Goal: Communication & Community: Share content

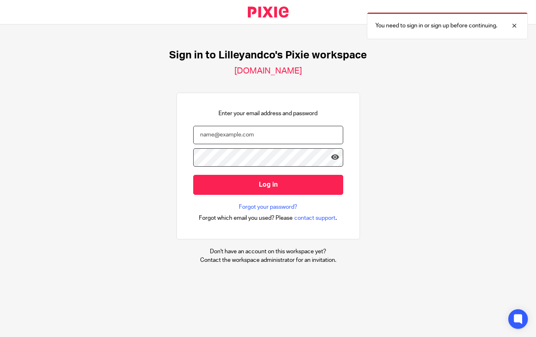
click at [240, 135] on input "email" at bounding box center [268, 135] width 150 height 18
type input "sharon@lilleyandco.net"
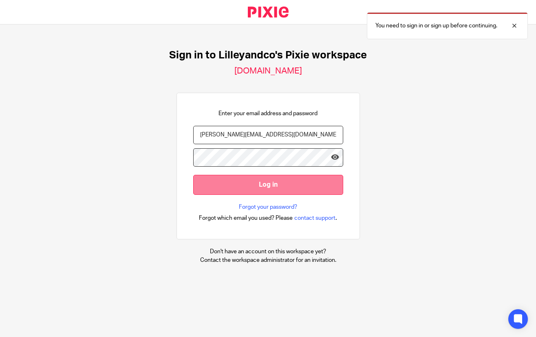
click at [257, 185] on input "Log in" at bounding box center [268, 185] width 150 height 20
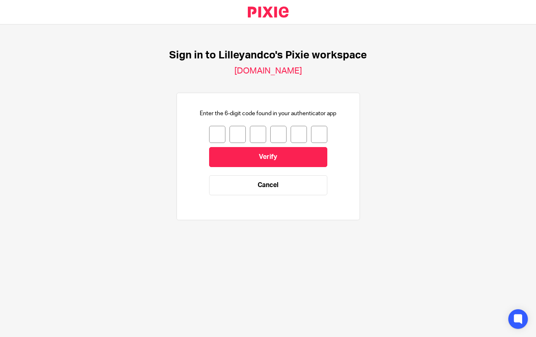
click at [212, 139] on input "number" at bounding box center [217, 134] width 16 height 17
type input "4"
type input "7"
type input "5"
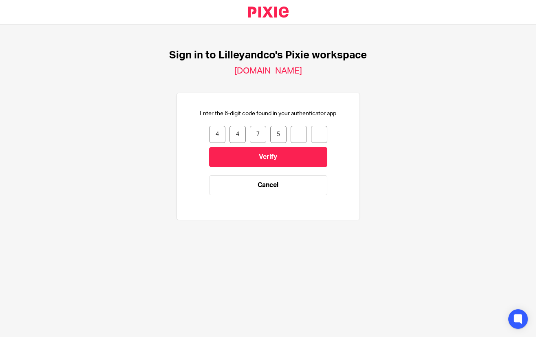
type input "2"
type input "8"
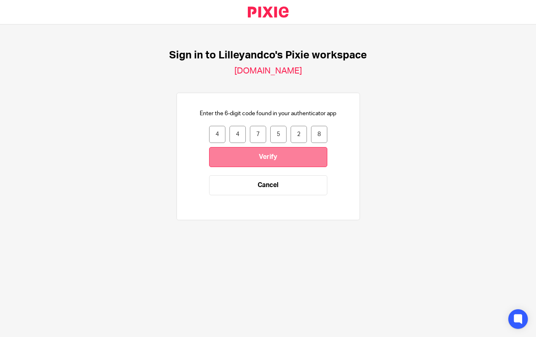
click at [264, 162] on input "Verify" at bounding box center [268, 157] width 118 height 20
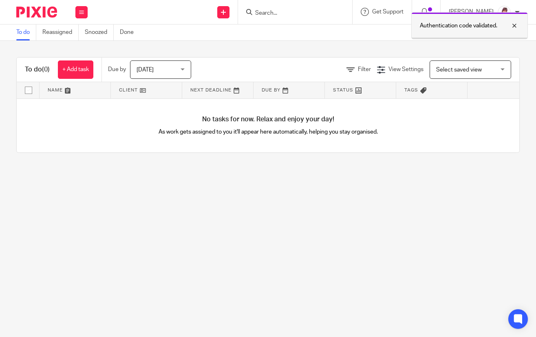
click at [514, 22] on div at bounding box center [509, 26] width 22 height 10
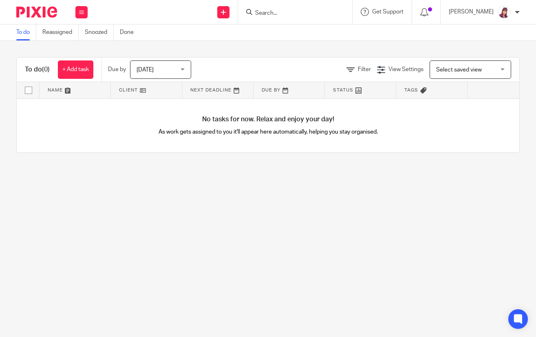
click at [323, 13] on input "Search" at bounding box center [291, 13] width 73 height 7
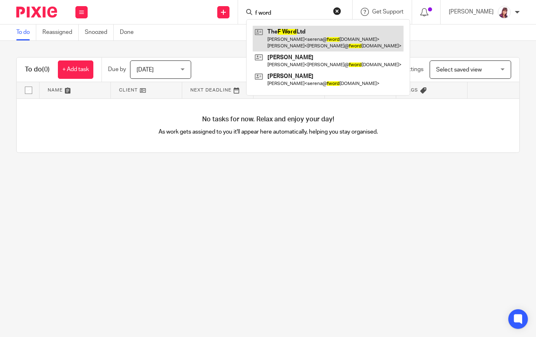
type input "f word"
click at [295, 38] on link at bounding box center [328, 38] width 151 height 25
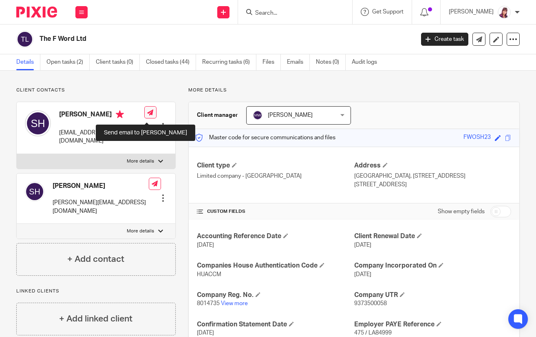
click at [148, 115] on icon at bounding box center [150, 112] width 6 height 6
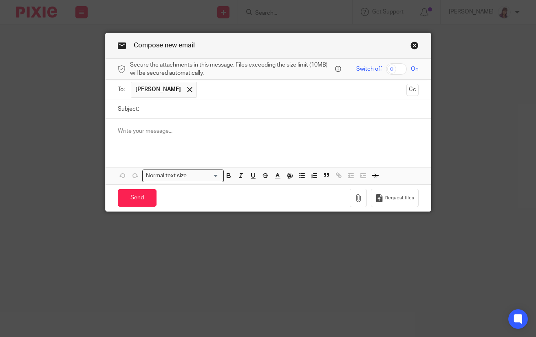
click at [400, 70] on input "checkbox" at bounding box center [396, 68] width 21 height 11
checkbox input "true"
click at [171, 110] on input "Subject:" at bounding box center [281, 109] width 276 height 18
type input "August Payroll"
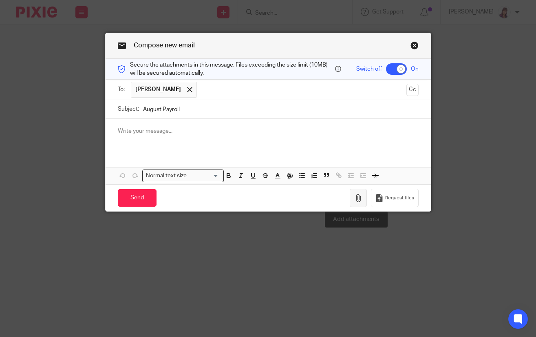
click at [359, 194] on icon "button" at bounding box center [358, 198] width 8 height 8
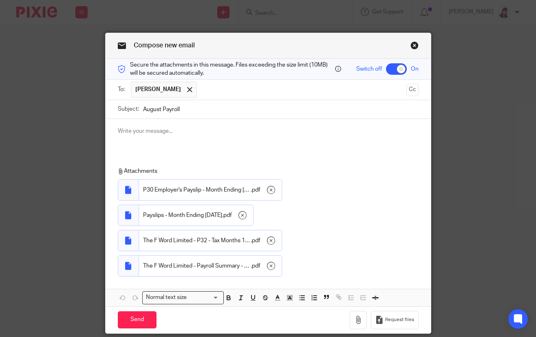
click at [157, 130] on p at bounding box center [268, 131] width 301 height 8
click at [407, 92] on button "Cc" at bounding box center [413, 90] width 12 height 12
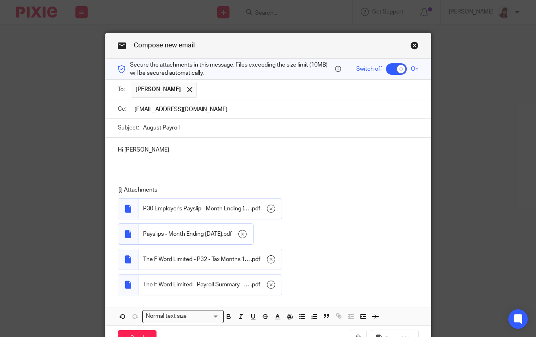
type input "[EMAIL_ADDRESS][DOMAIN_NAME]"
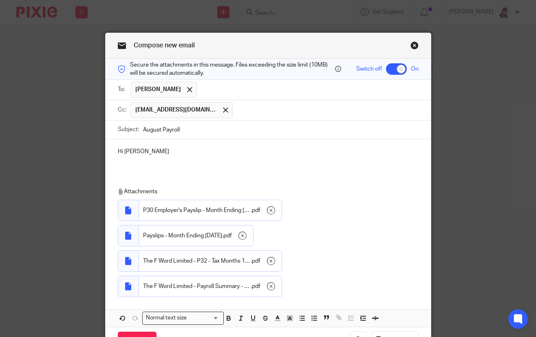
click at [168, 152] on p "Hi [PERSON_NAME]" at bounding box center [268, 151] width 301 height 8
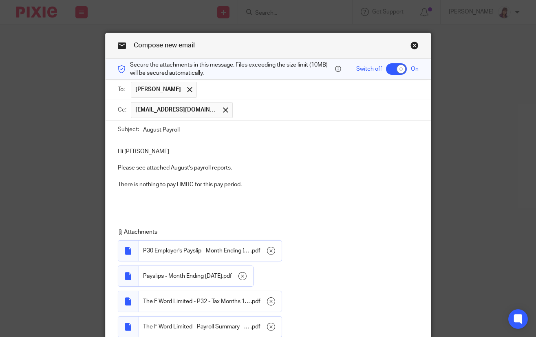
scroll to position [91, 0]
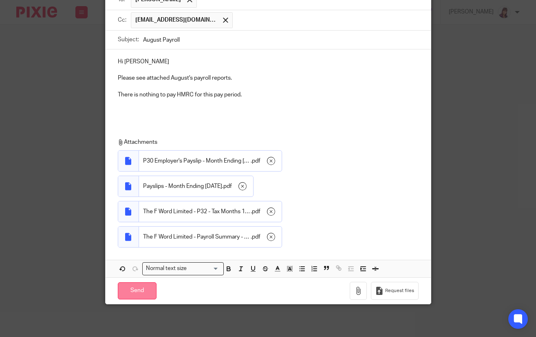
click at [123, 288] on input "Send" at bounding box center [137, 291] width 39 height 18
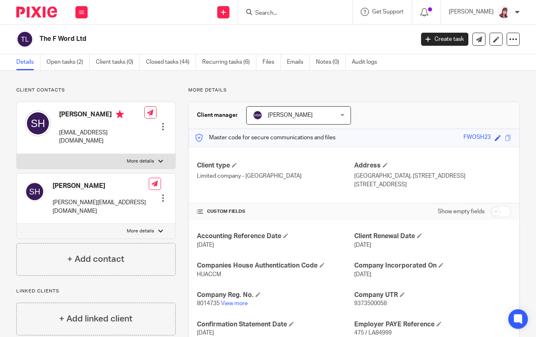
click at [275, 14] on input "Search" at bounding box center [291, 13] width 73 height 7
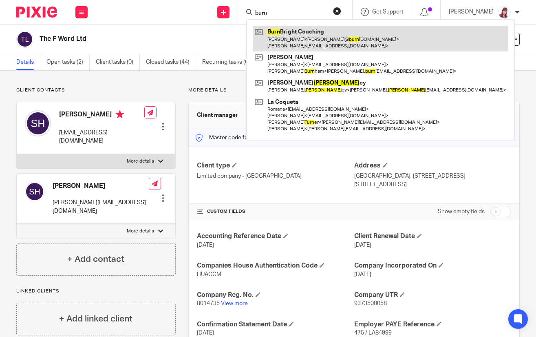
type input "burn"
click at [298, 43] on link at bounding box center [381, 38] width 256 height 25
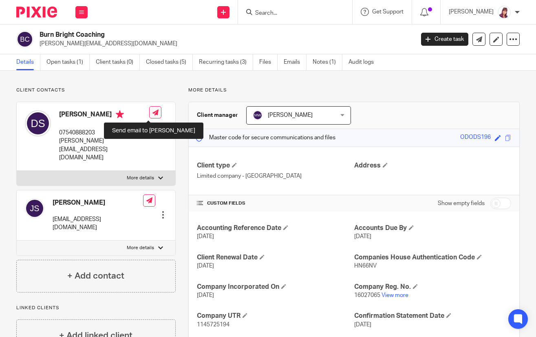
click at [153, 110] on icon at bounding box center [156, 112] width 6 height 6
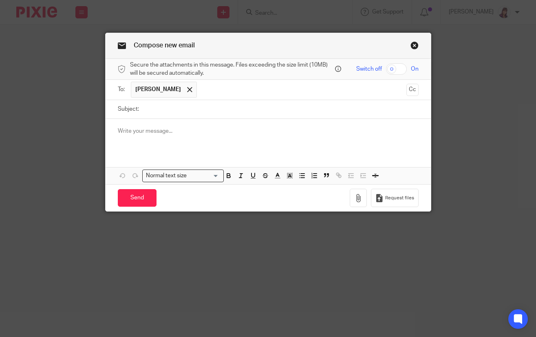
click at [401, 67] on input "checkbox" at bounding box center [396, 68] width 21 height 11
checkbox input "true"
click at [213, 106] on input "Subject:" at bounding box center [281, 109] width 276 height 18
type input "August Payroll"
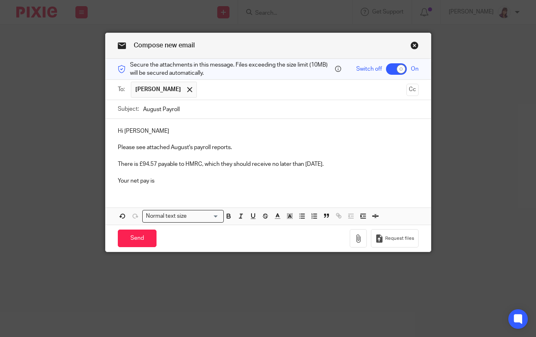
click at [184, 184] on p "Your net pay is" at bounding box center [268, 181] width 301 height 8
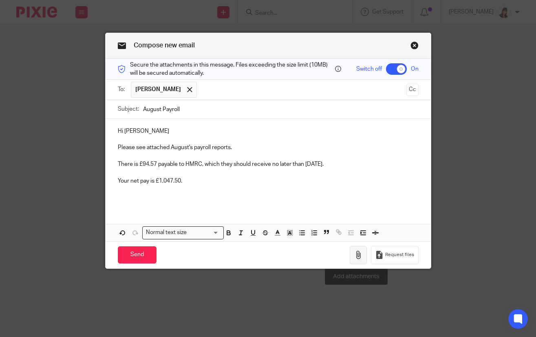
click at [361, 252] on button "button" at bounding box center [358, 255] width 17 height 18
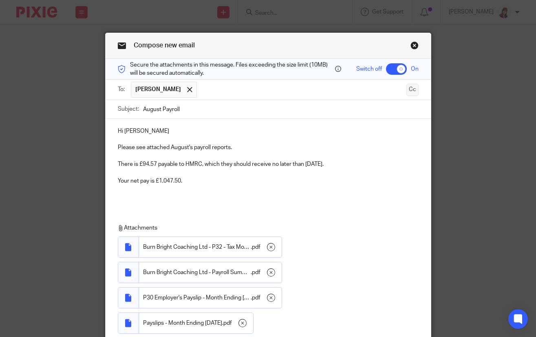
click at [412, 91] on button "Cc" at bounding box center [413, 90] width 12 height 12
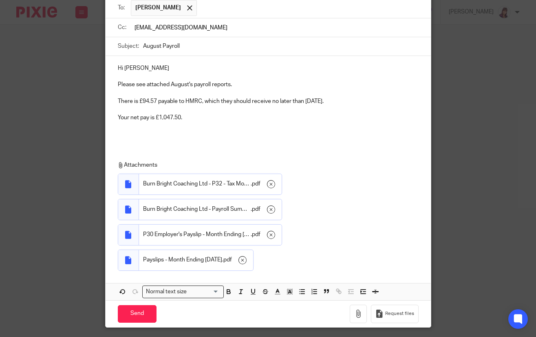
scroll to position [106, 0]
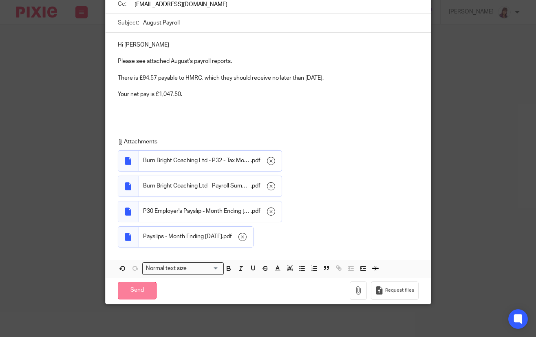
type input "payroll@lilleyandco.net"
click at [134, 288] on input "Send" at bounding box center [137, 290] width 39 height 18
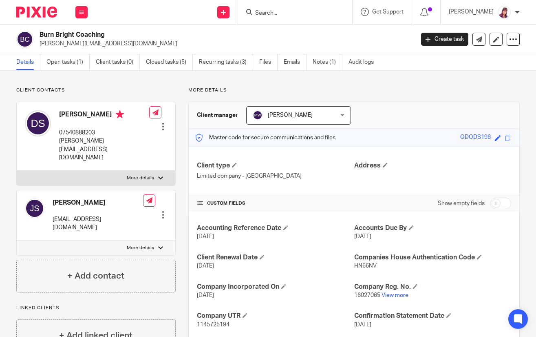
click at [276, 16] on input "Search" at bounding box center [291, 13] width 73 height 7
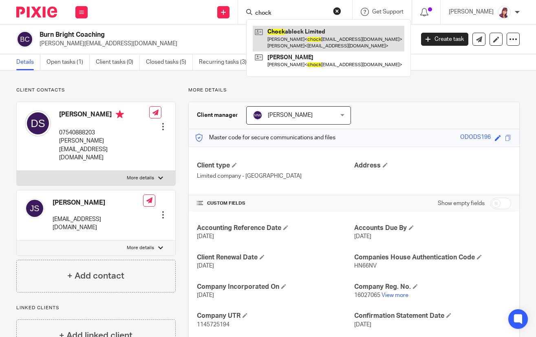
type input "chock"
click at [320, 40] on link at bounding box center [329, 38] width 152 height 25
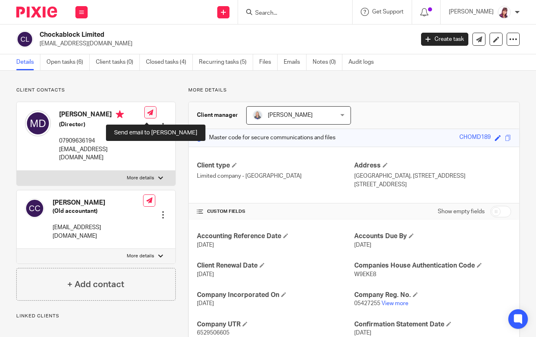
click at [147, 115] on icon at bounding box center [150, 112] width 6 height 6
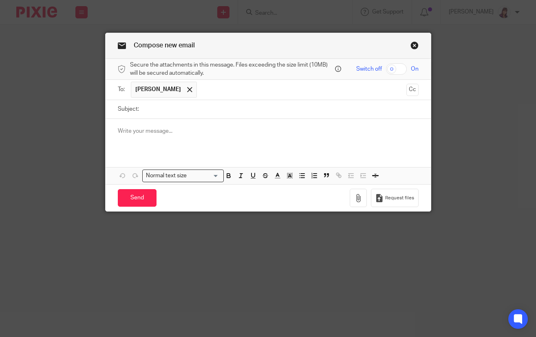
click at [396, 69] on input "checkbox" at bounding box center [396, 68] width 21 height 11
checkbox input "true"
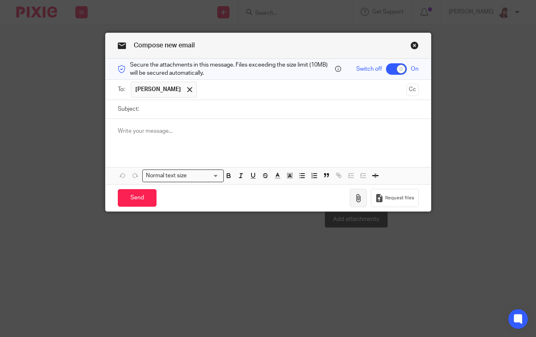
click at [354, 196] on icon "button" at bounding box center [358, 198] width 8 height 8
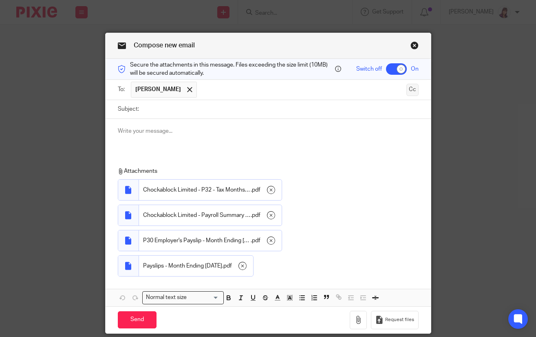
click at [414, 91] on button "Cc" at bounding box center [413, 90] width 12 height 12
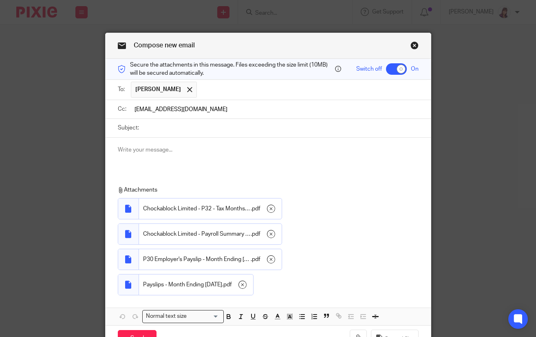
type input "[EMAIL_ADDRESS][DOMAIN_NAME]"
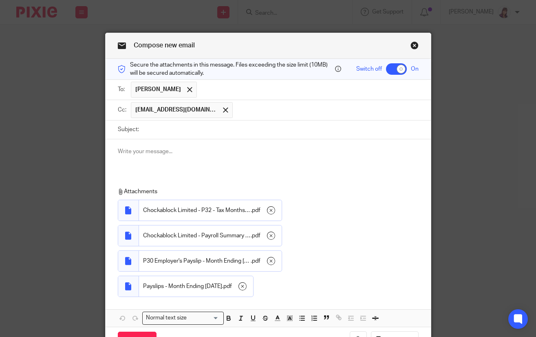
click at [190, 130] on input "Subject:" at bounding box center [281, 129] width 276 height 18
type input "August Payroll"
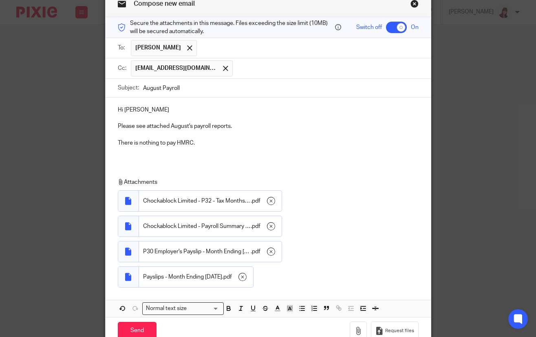
scroll to position [82, 0]
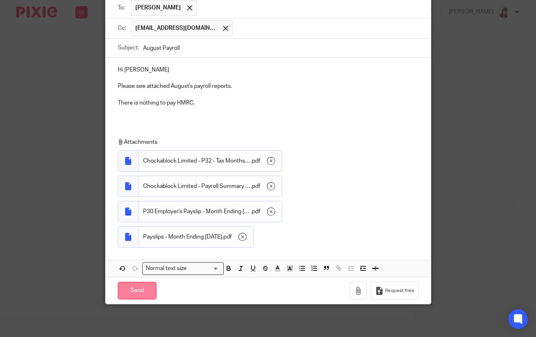
click at [143, 287] on input "Send" at bounding box center [137, 290] width 39 height 18
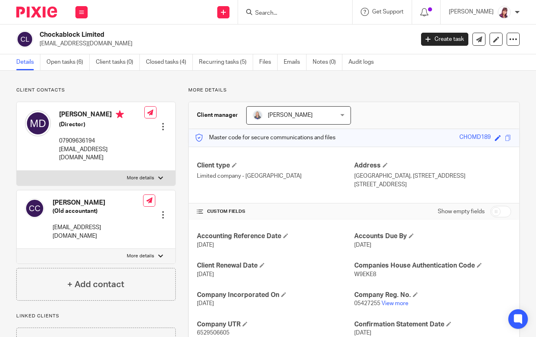
click at [291, 14] on input "Search" at bounding box center [291, 13] width 73 height 7
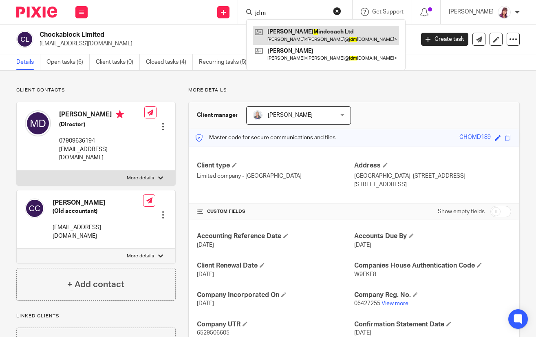
type input "jd m"
click at [294, 31] on link at bounding box center [326, 35] width 146 height 19
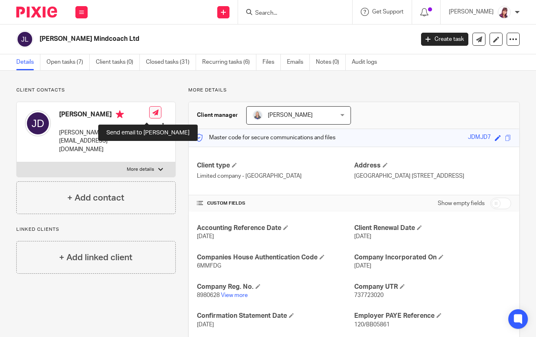
click at [149, 111] on link at bounding box center [155, 112] width 12 height 12
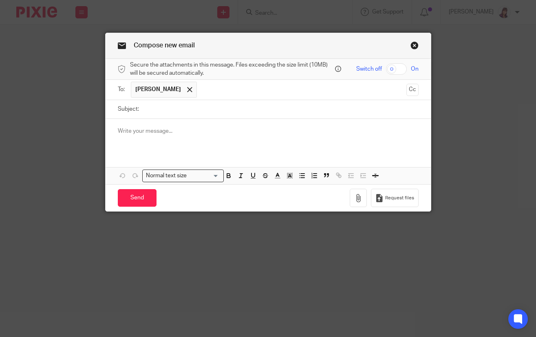
click at [396, 69] on input "checkbox" at bounding box center [396, 68] width 21 height 11
checkbox input "true"
click at [195, 109] on input "Subject:" at bounding box center [281, 109] width 276 height 18
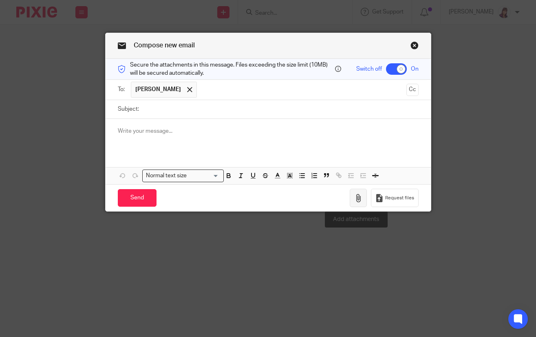
click at [357, 202] on icon "button" at bounding box center [358, 198] width 8 height 8
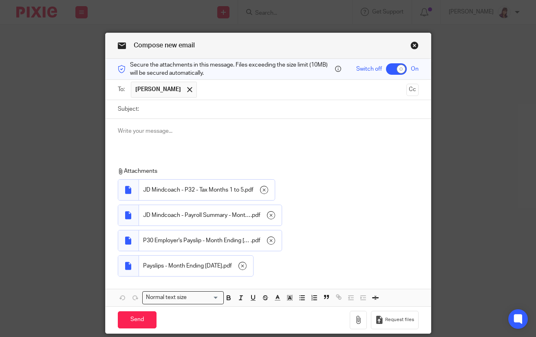
click at [168, 106] on input "Subject:" at bounding box center [281, 109] width 276 height 18
type input "August Payroll"
click at [408, 91] on button "Cc" at bounding box center [413, 90] width 12 height 12
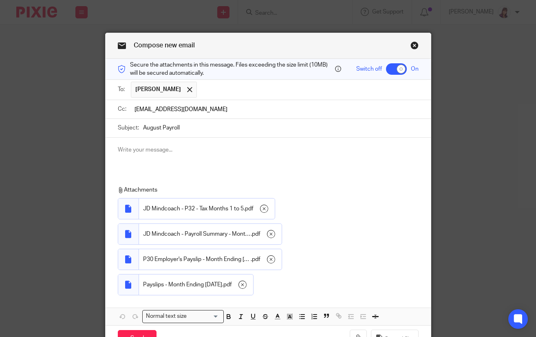
type input "payroll@lilleyandco.net"
click at [164, 152] on p at bounding box center [268, 150] width 301 height 8
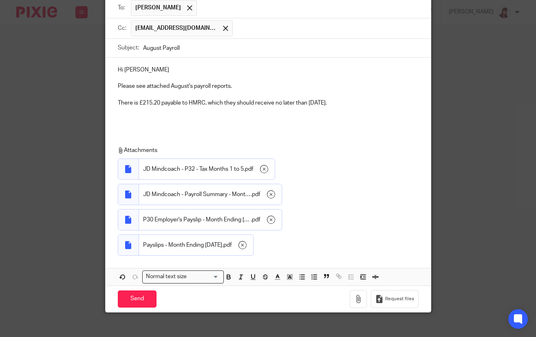
scroll to position [91, 0]
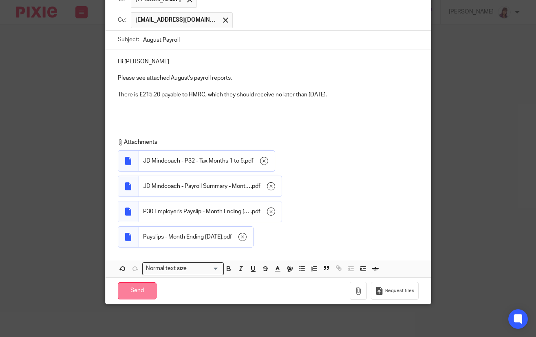
click at [139, 285] on input "Send" at bounding box center [137, 291] width 39 height 18
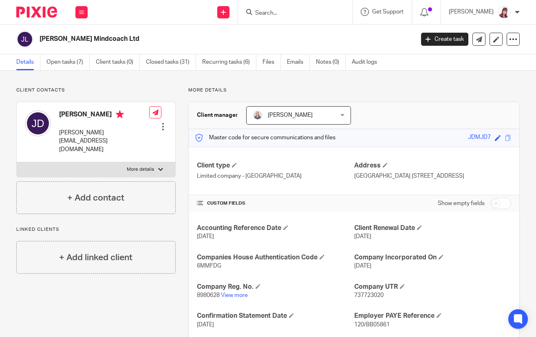
click at [291, 14] on input "Search" at bounding box center [291, 13] width 73 height 7
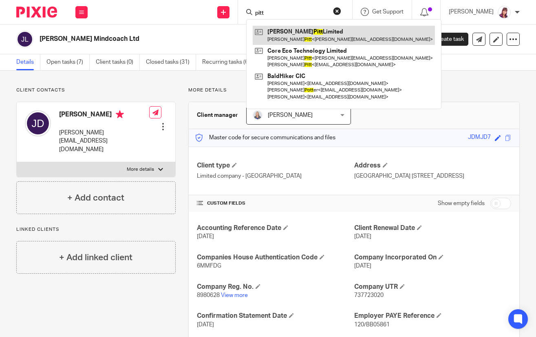
type input "pitt"
click at [305, 33] on link at bounding box center [344, 35] width 182 height 19
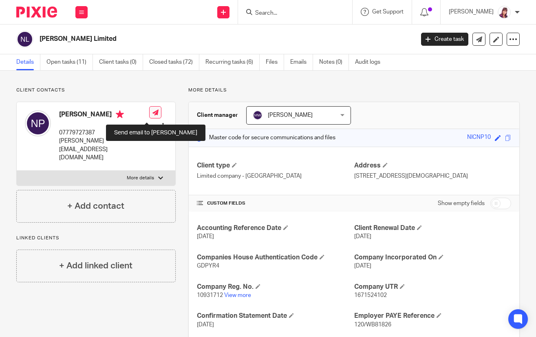
click at [153, 113] on icon at bounding box center [156, 112] width 6 height 6
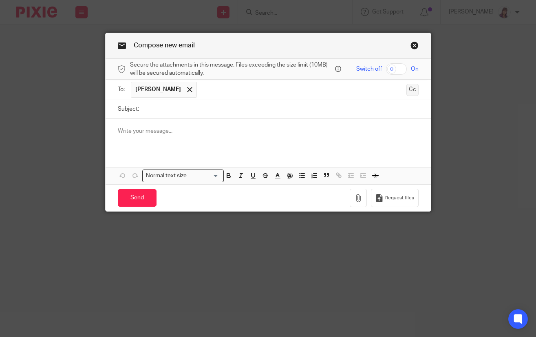
click at [408, 90] on button "Cc" at bounding box center [413, 90] width 12 height 12
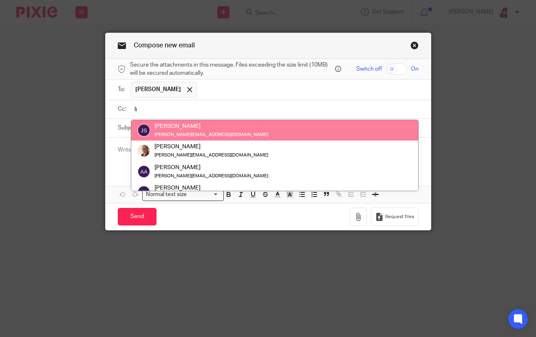
type input "l"
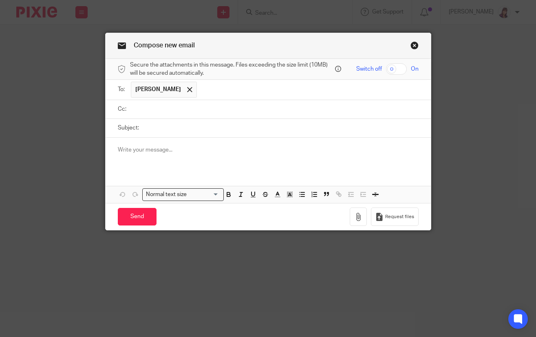
type input "a"
type input "[EMAIL_ADDRESS][DOMAIN_NAME]"
click at [403, 69] on input "checkbox" at bounding box center [396, 68] width 21 height 11
checkbox input "true"
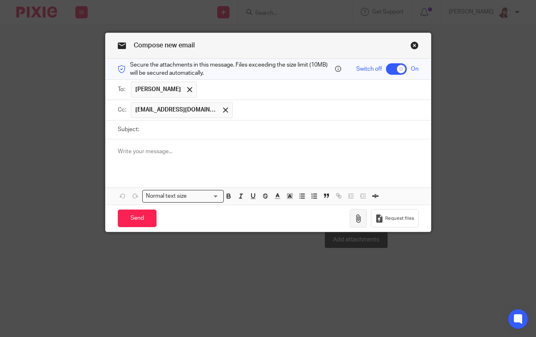
click at [361, 213] on button "button" at bounding box center [358, 218] width 17 height 18
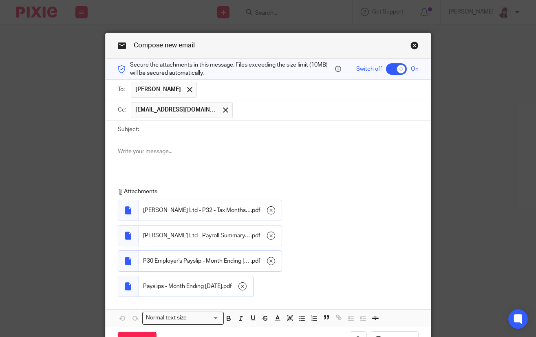
click at [165, 130] on input "Subject:" at bounding box center [281, 129] width 276 height 18
type input "August Payroll"
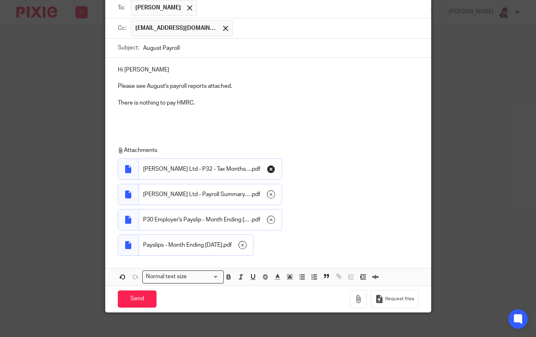
scroll to position [91, 0]
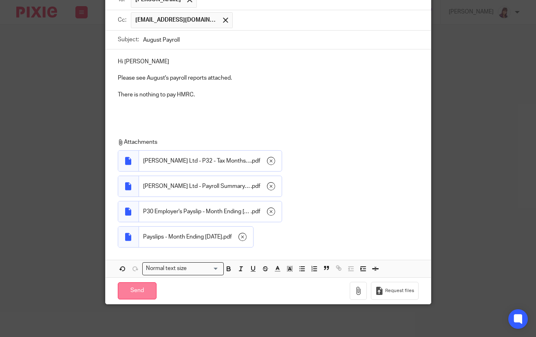
click at [140, 288] on input "Send" at bounding box center [137, 291] width 39 height 18
